Goal: Find contact information: Find contact information

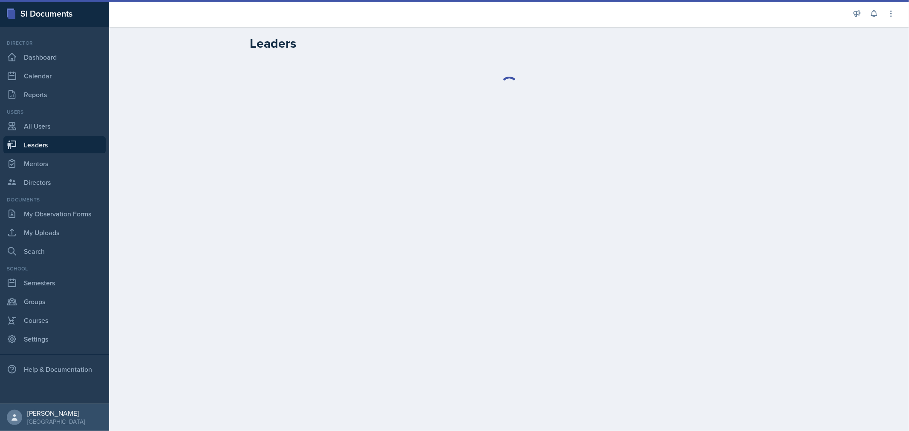
select select "0924c876-6fa7-4296-b593-7db6428ef465"
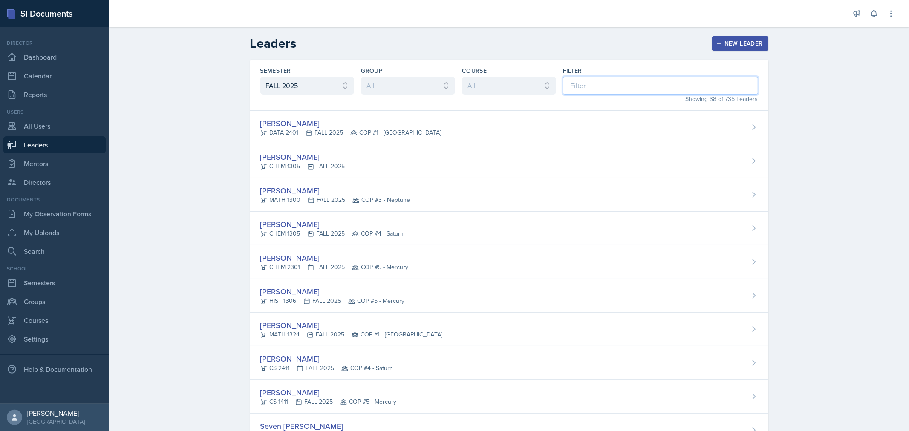
click at [585, 83] on input at bounding box center [660, 86] width 195 height 18
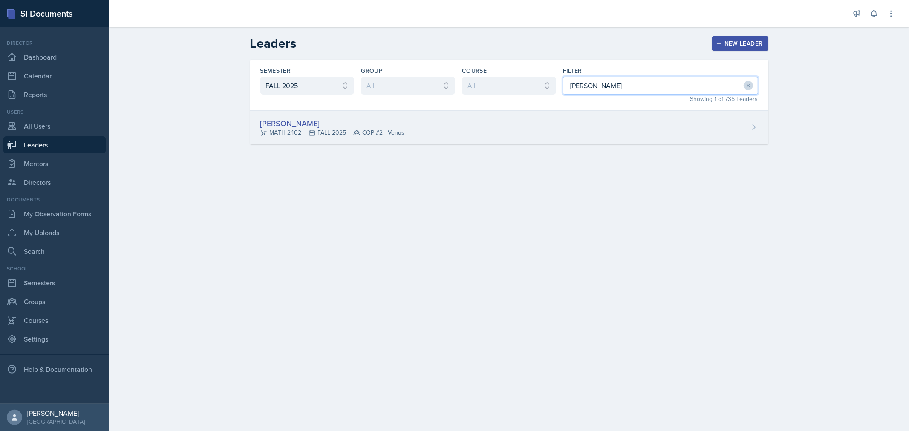
type input "[PERSON_NAME]"
click at [513, 118] on div "[PERSON_NAME] MATH 2402 FALL 2025 COP #2 - Venus" at bounding box center [509, 128] width 518 height 34
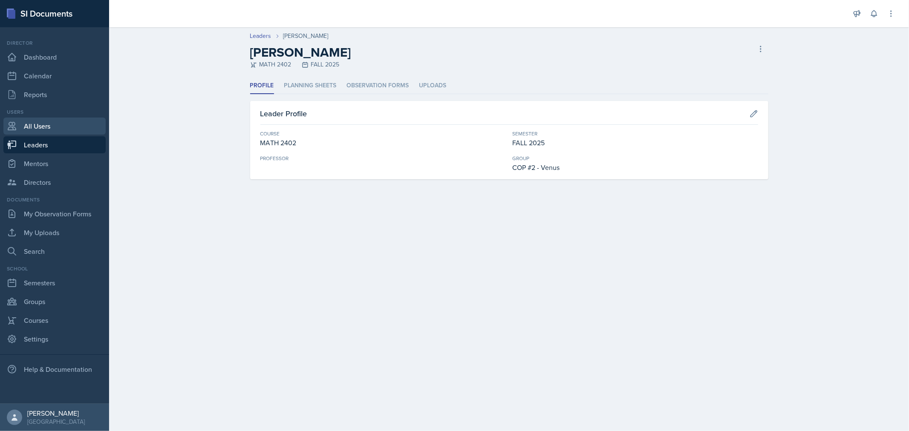
click at [46, 130] on link "All Users" at bounding box center [54, 126] width 102 height 17
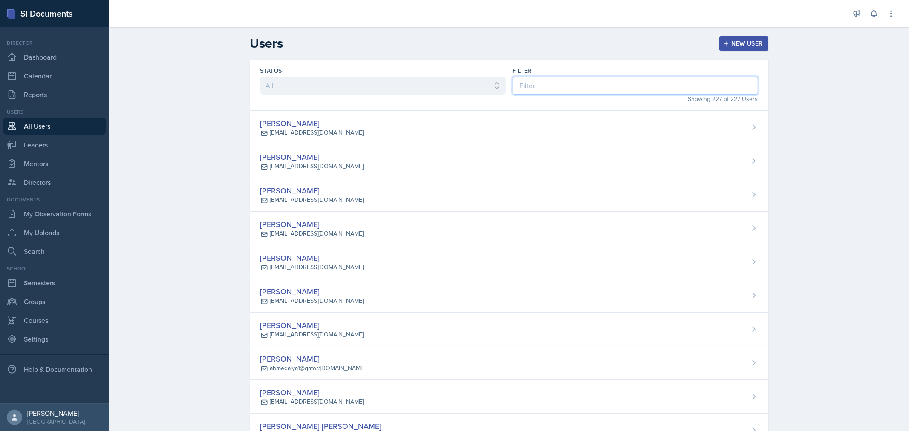
click at [579, 86] on input at bounding box center [634, 86] width 245 height 18
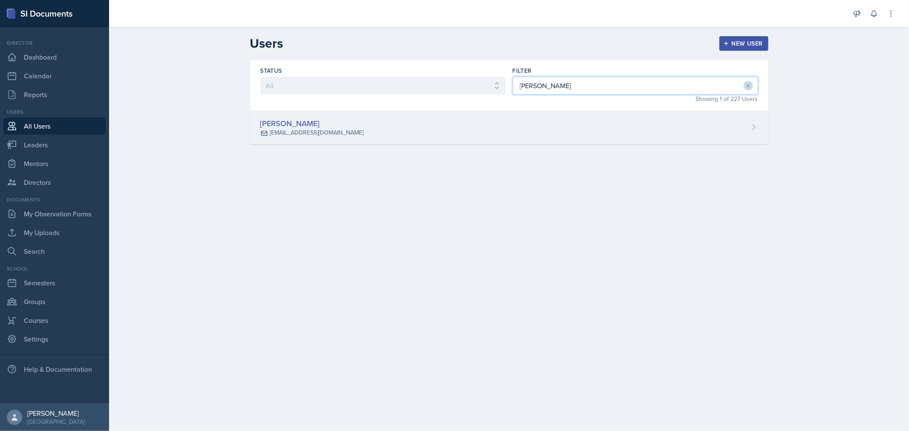
type input "[PERSON_NAME]"
click at [541, 120] on div "[PERSON_NAME] [EMAIL_ADDRESS][DOMAIN_NAME]" at bounding box center [509, 128] width 518 height 34
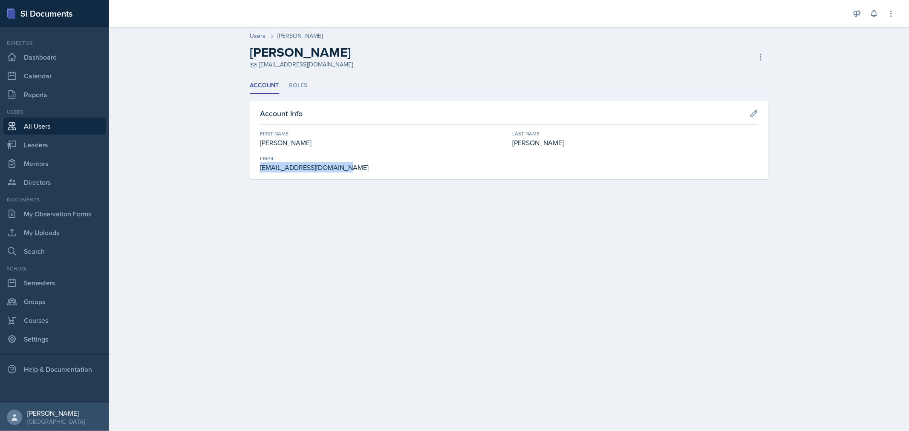
drag, startPoint x: 340, startPoint y: 170, endPoint x: 260, endPoint y: 170, distance: 79.7
click at [255, 170] on div "Account Info First Name [PERSON_NAME] Last Name [PERSON_NAME] Email [EMAIL_ADDR…" at bounding box center [509, 140] width 518 height 78
copy div "[EMAIL_ADDRESS][DOMAIN_NAME]"
click at [544, 231] on main "Users [PERSON_NAME] [PERSON_NAME] [EMAIL_ADDRESS][DOMAIN_NAME] Copy Invite Rese…" at bounding box center [509, 229] width 800 height 404
